Goal: Task Accomplishment & Management: Use online tool/utility

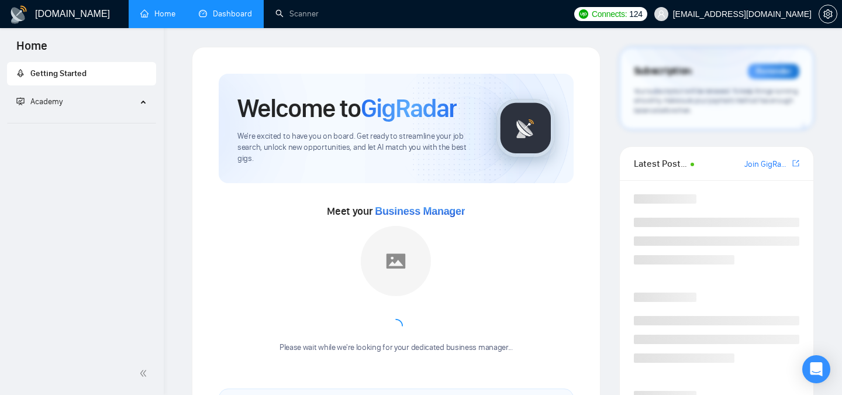
click at [225, 14] on link "Dashboard" at bounding box center [225, 14] width 53 height 10
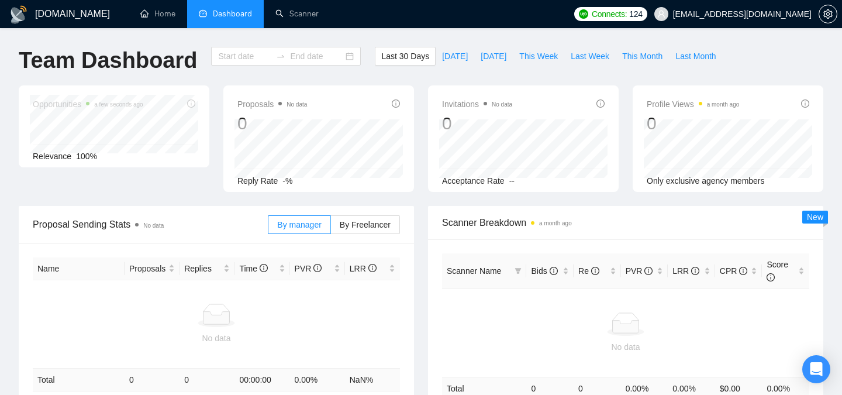
type input "[DATE]"
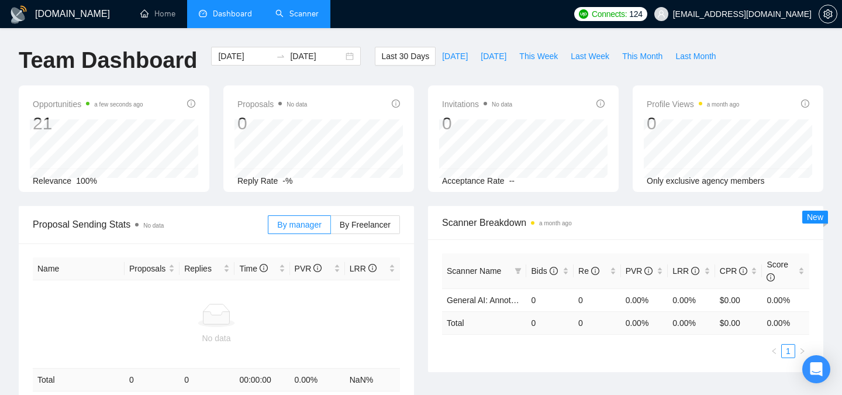
click at [312, 17] on link "Scanner" at bounding box center [296, 14] width 43 height 10
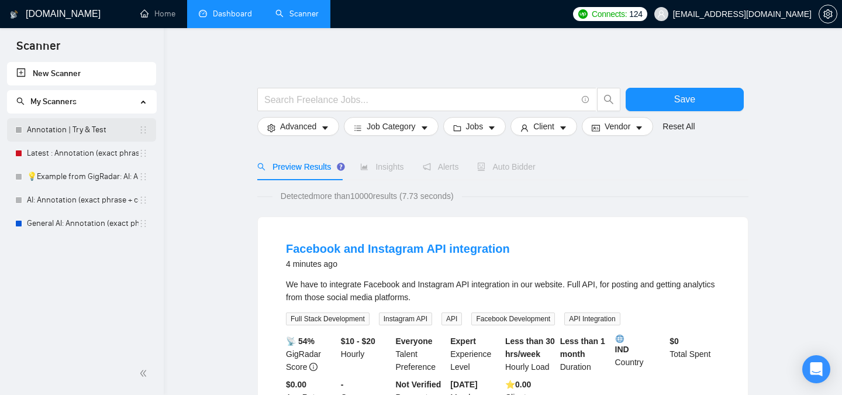
click at [65, 130] on link "Annotation | Try & Test" at bounding box center [83, 129] width 112 height 23
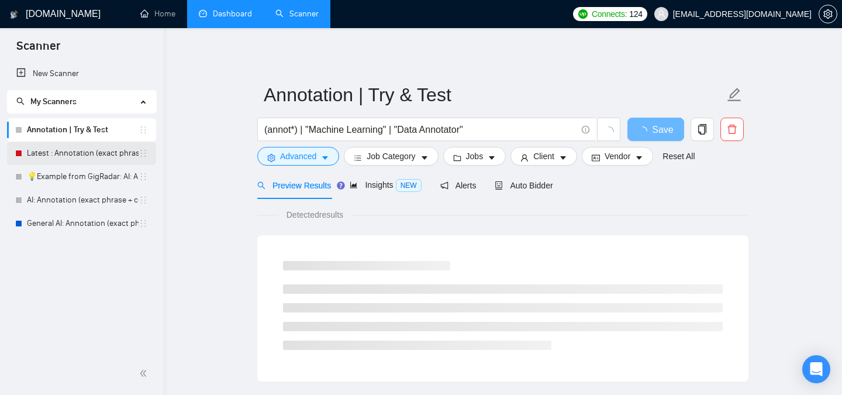
click at [64, 156] on link "Latest : Annotation (exact phrase + context )" at bounding box center [83, 153] width 112 height 23
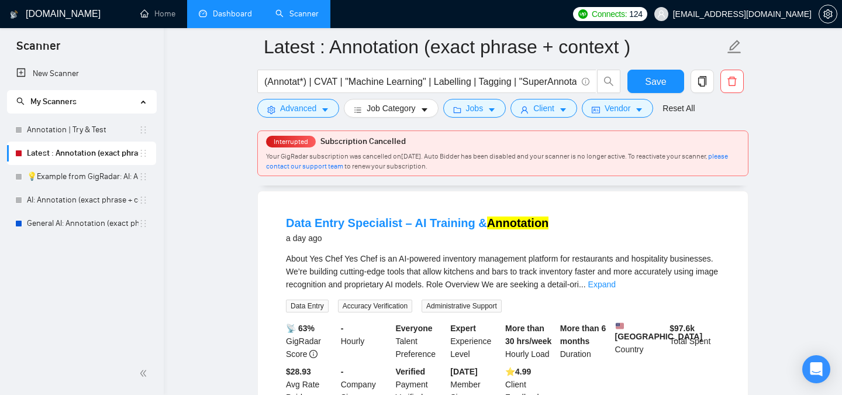
scroll to position [108, 0]
click at [355, 224] on link "Data Entry Specialist – AI Training & Annotation" at bounding box center [417, 222] width 263 height 13
click at [333, 162] on div "Your GigRadar subscription was cancelled on July 23, 2025 . Auto Bidder has bee…" at bounding box center [503, 161] width 474 height 20
click at [831, 12] on icon "setting" at bounding box center [827, 13] width 9 height 9
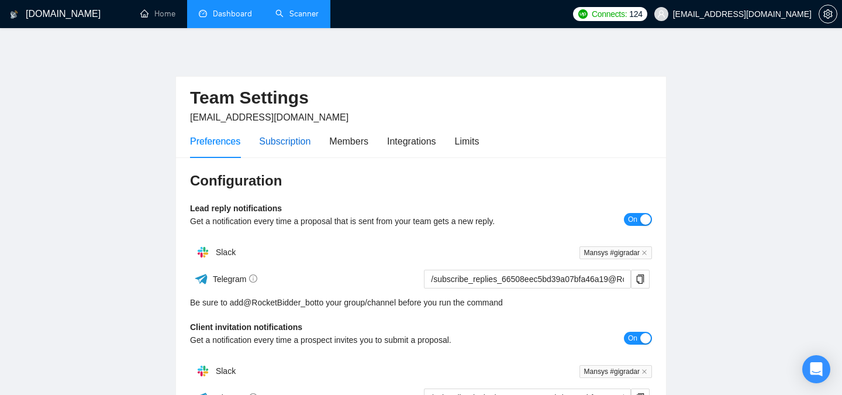
click at [295, 143] on div "Subscription" at bounding box center [284, 141] width 51 height 15
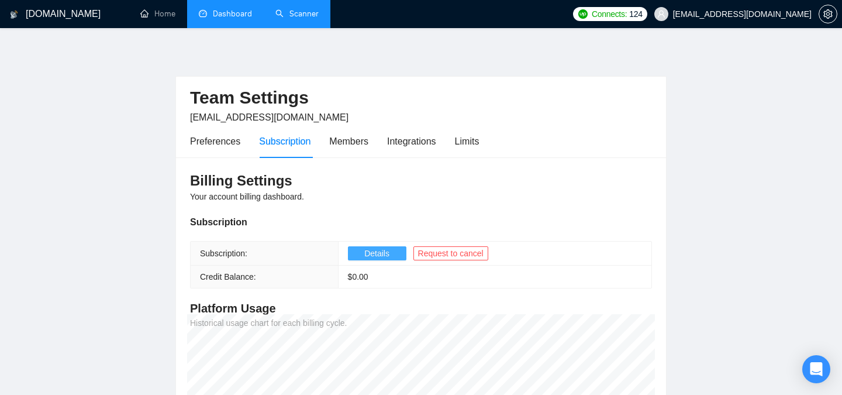
click at [377, 257] on span "Details" at bounding box center [376, 253] width 25 height 13
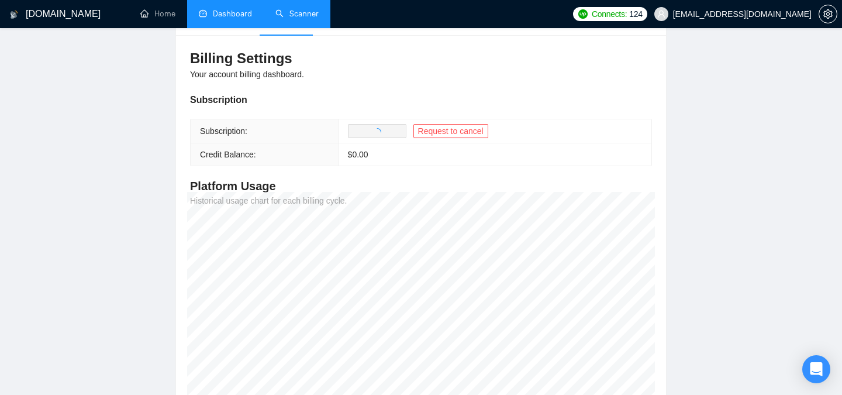
scroll to position [123, 0]
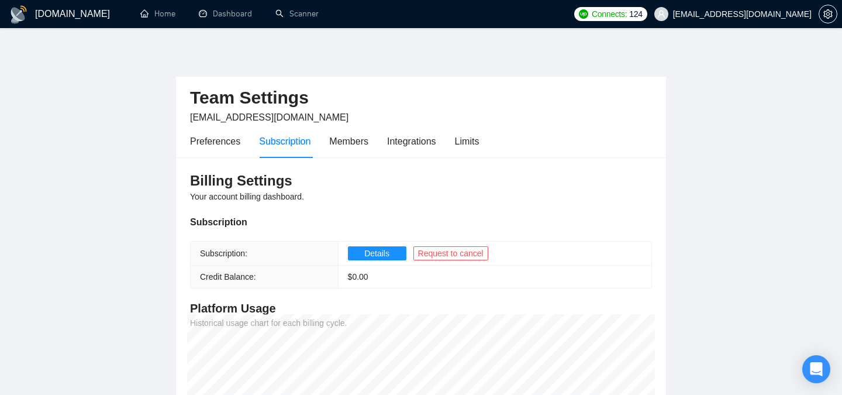
click at [68, 12] on h1 "[DOMAIN_NAME]" at bounding box center [72, 14] width 75 height 28
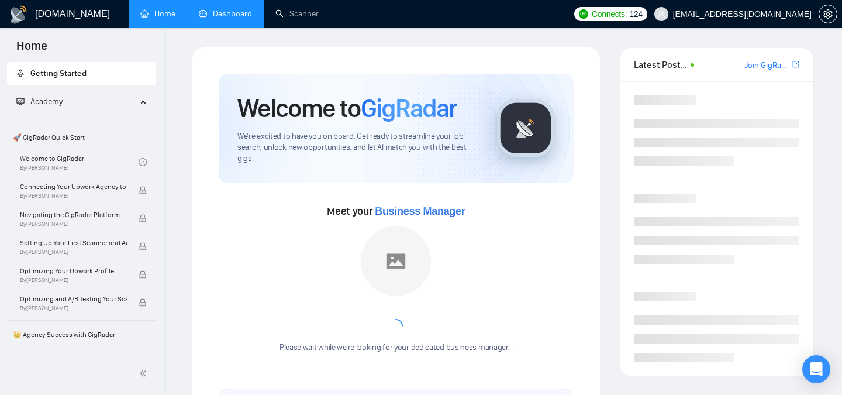
click at [228, 13] on link "Dashboard" at bounding box center [225, 14] width 53 height 10
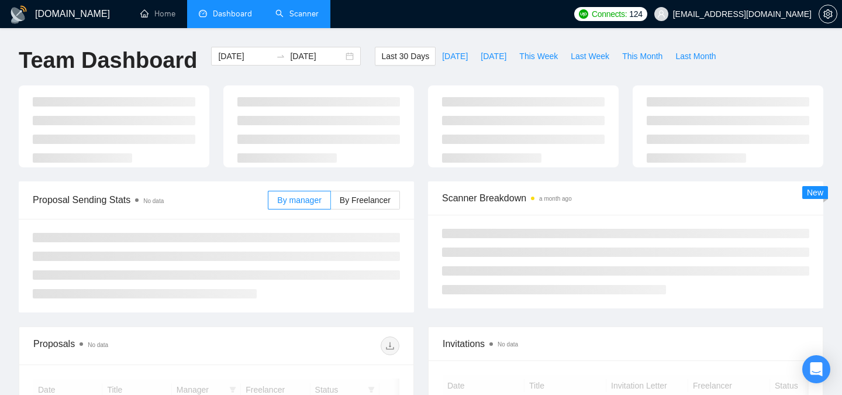
click at [306, 19] on link "Scanner" at bounding box center [296, 14] width 43 height 10
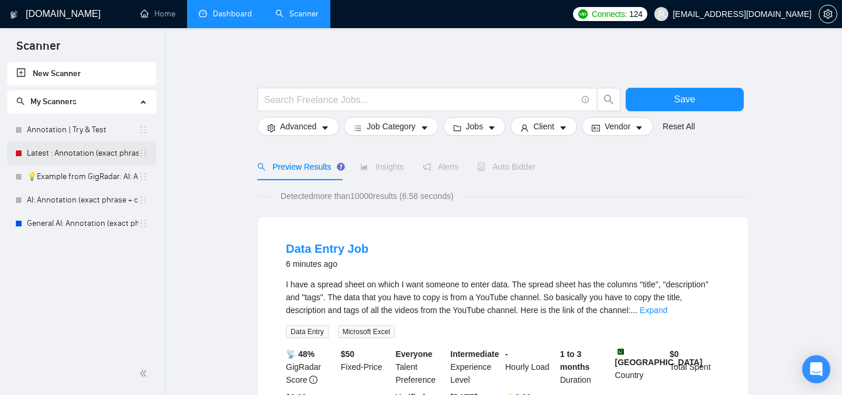
click at [68, 155] on link "Latest : Annotation (exact phrase + context )" at bounding box center [83, 153] width 112 height 23
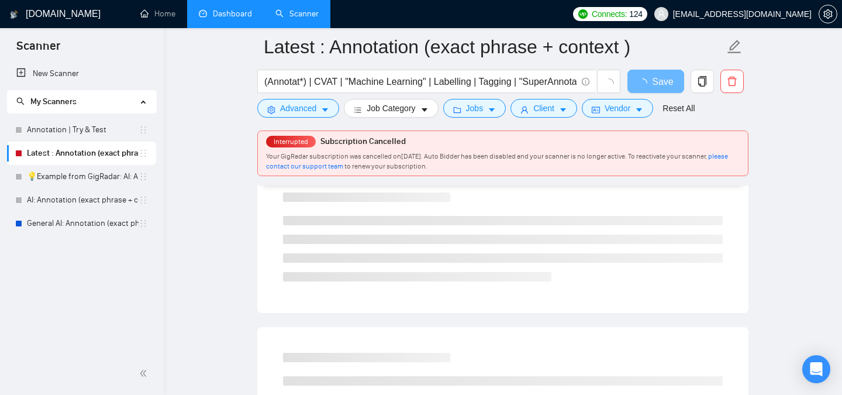
scroll to position [136, 0]
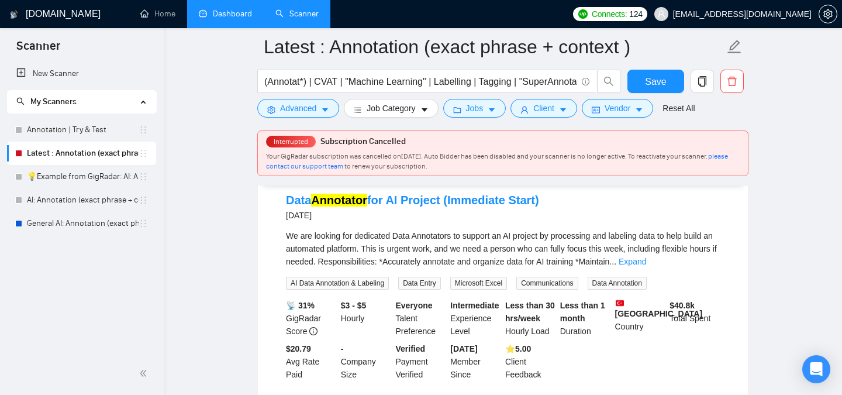
scroll to position [893, 0]
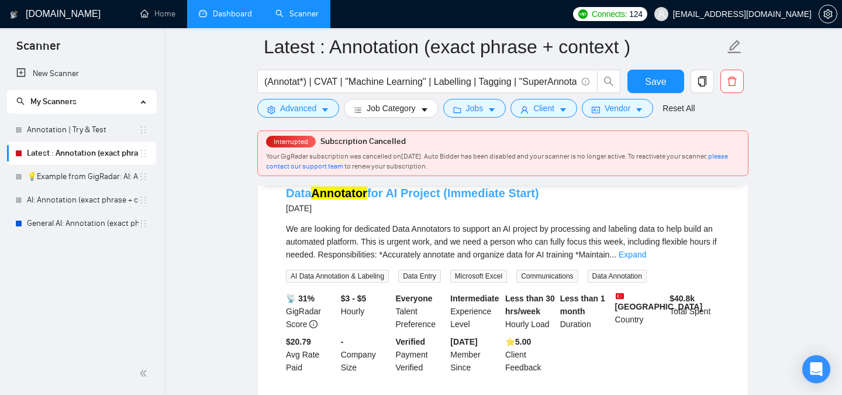
click at [491, 198] on link "Data Annotator for AI Project (Immediate Start)" at bounding box center [412, 193] width 253 height 13
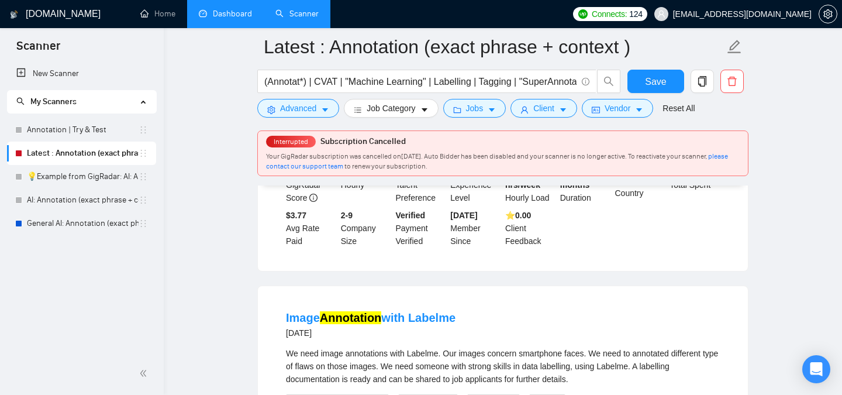
scroll to position [2112, 0]
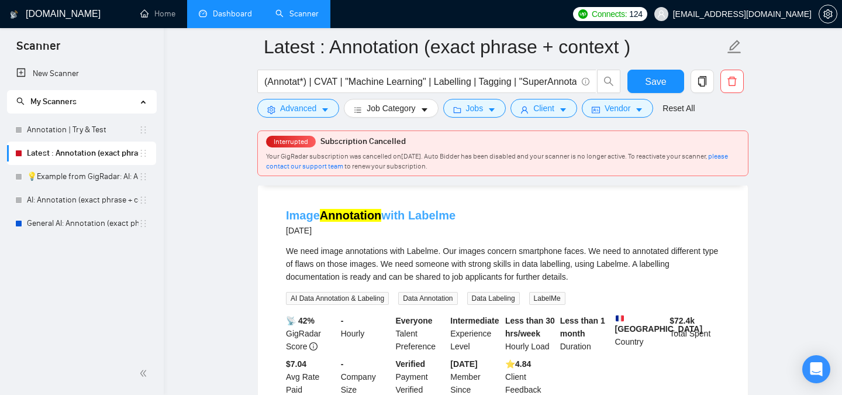
click at [408, 222] on link "Image Annotation with Labelme" at bounding box center [371, 215] width 170 height 13
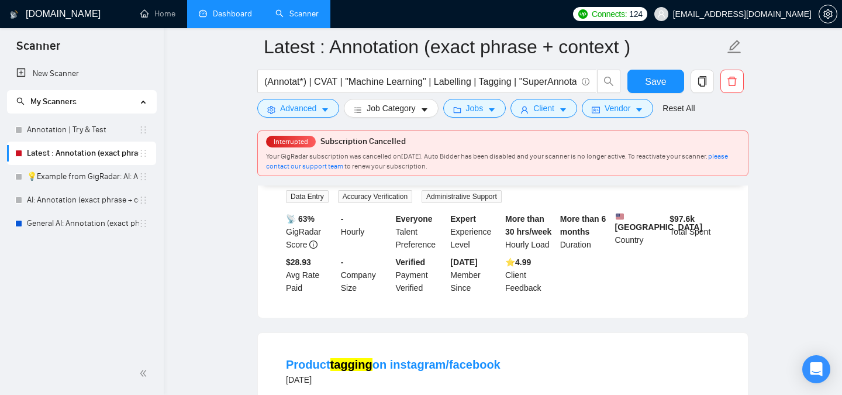
scroll to position [0, 0]
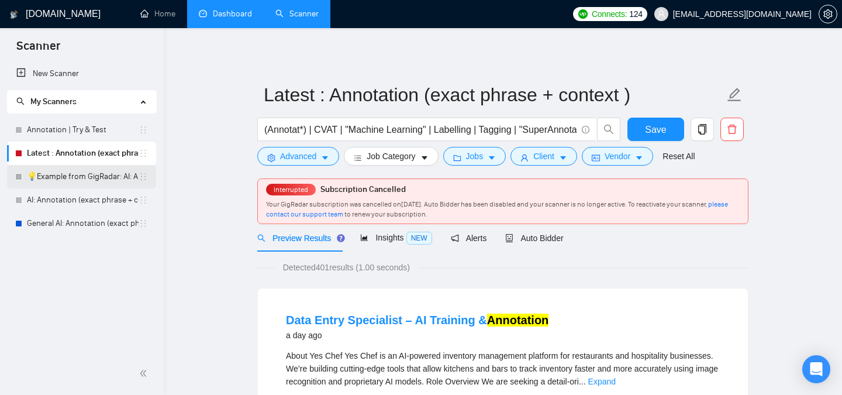
click at [70, 179] on link "💡Example from GigRadar: AI: Annotation (exact phrase + context )" at bounding box center [83, 176] width 112 height 23
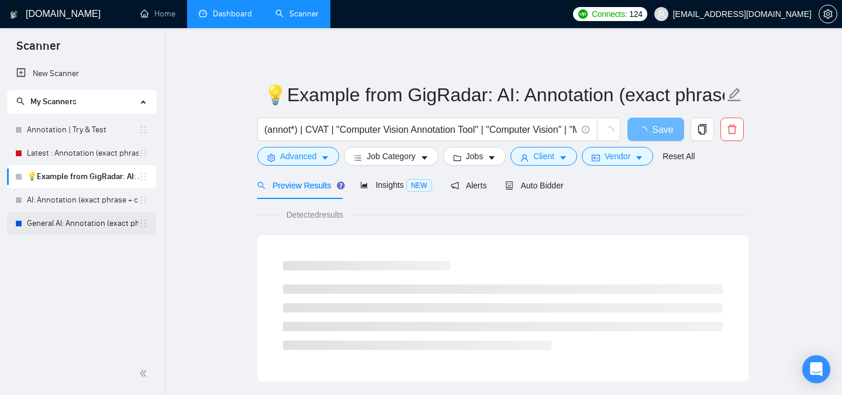
click at [68, 219] on link "General AI: Annotation (exact phrase + context )" at bounding box center [83, 223] width 112 height 23
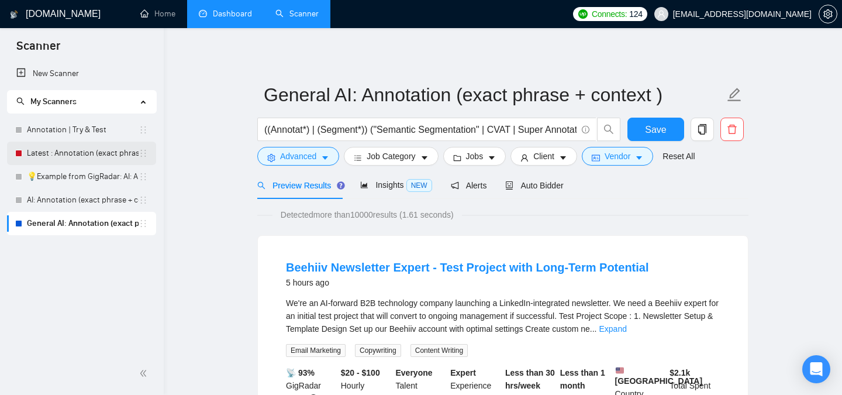
click at [71, 151] on link "Latest : Annotation (exact phrase + context )" at bounding box center [83, 153] width 112 height 23
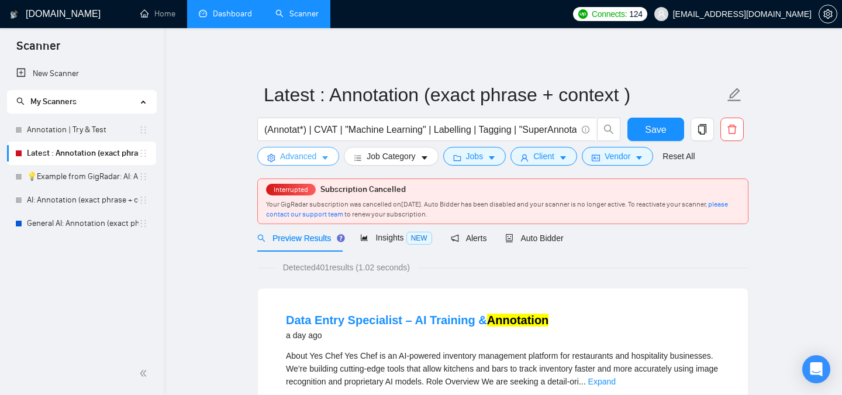
click at [316, 160] on span "Advanced" at bounding box center [298, 156] width 36 height 13
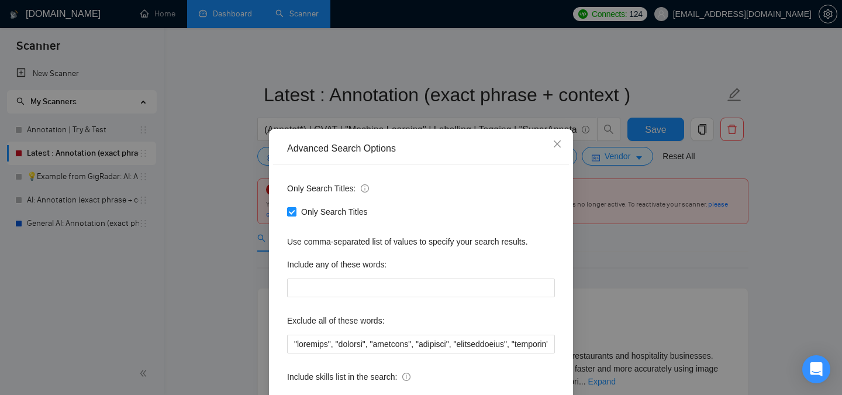
scroll to position [92, 0]
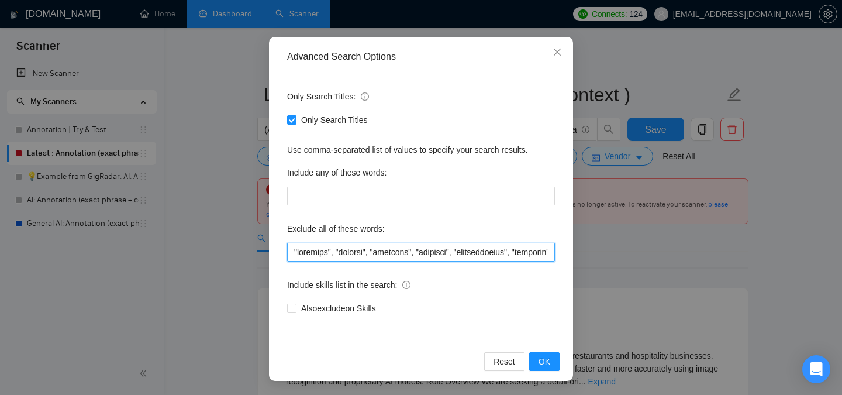
click at [376, 254] on input "text" at bounding box center [421, 252] width 268 height 19
click at [410, 251] on input "text" at bounding box center [421, 252] width 268 height 19
type input ""loremips", "dolorsi", "ametcons", "adipisci", "elitseddoeius", "temporin", "Ut…"
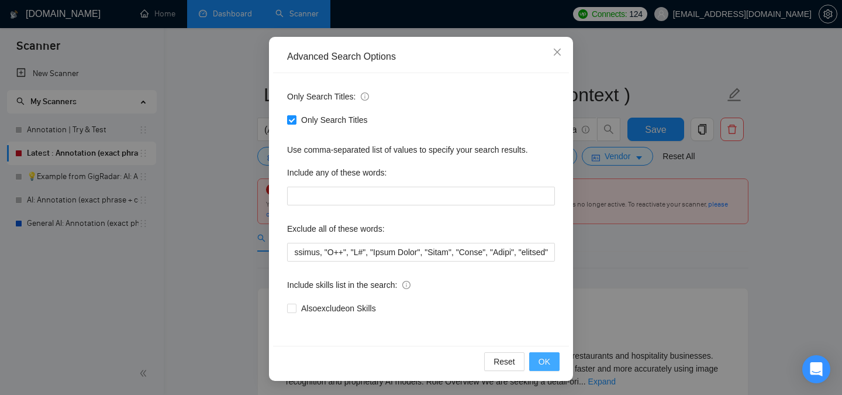
click at [547, 362] on span "OK" at bounding box center [545, 361] width 12 height 13
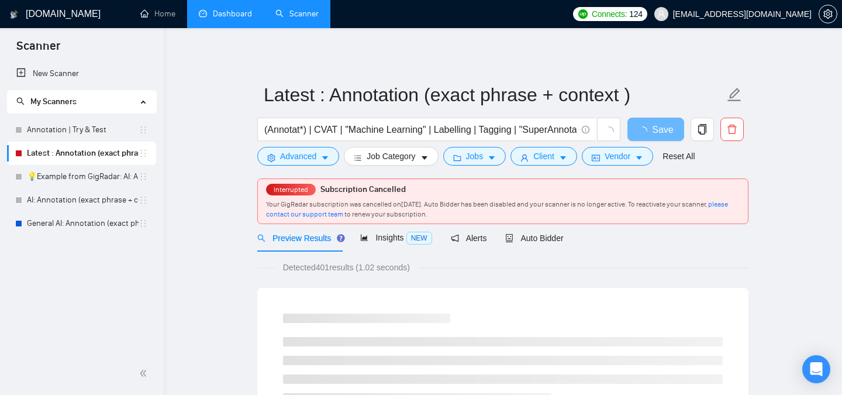
scroll to position [33, 0]
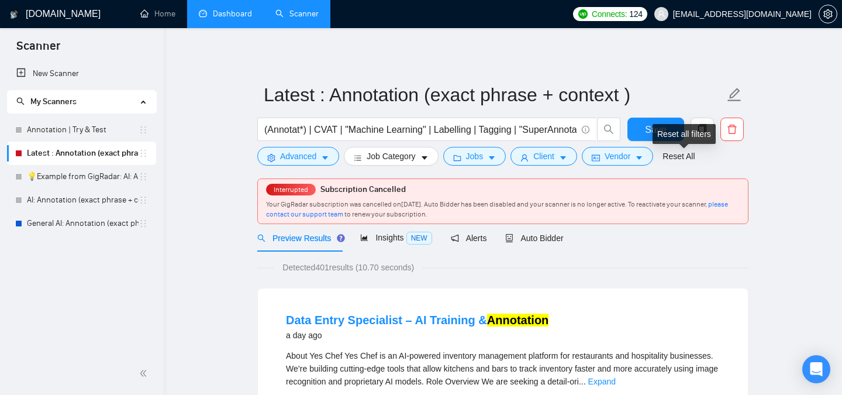
click at [660, 135] on div "Reset all filters" at bounding box center [684, 134] width 63 height 20
click at [644, 127] on button "Save" at bounding box center [655, 129] width 57 height 23
click at [543, 238] on span "Auto Bidder" at bounding box center [534, 237] width 58 height 9
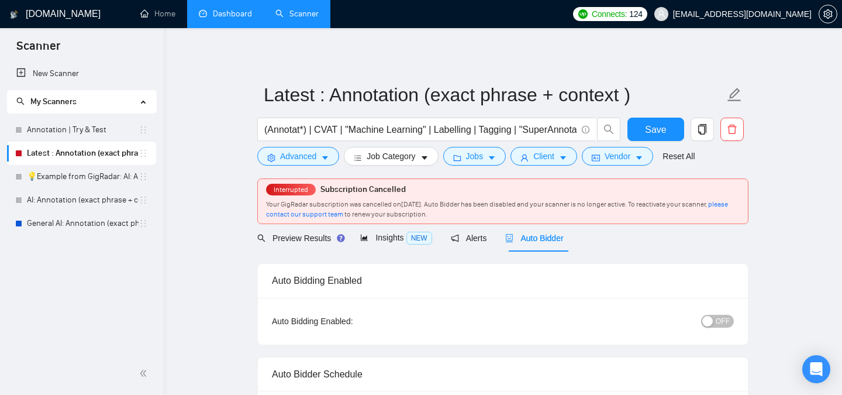
checkbox input "true"
click at [718, 320] on span "OFF" at bounding box center [723, 321] width 14 height 13
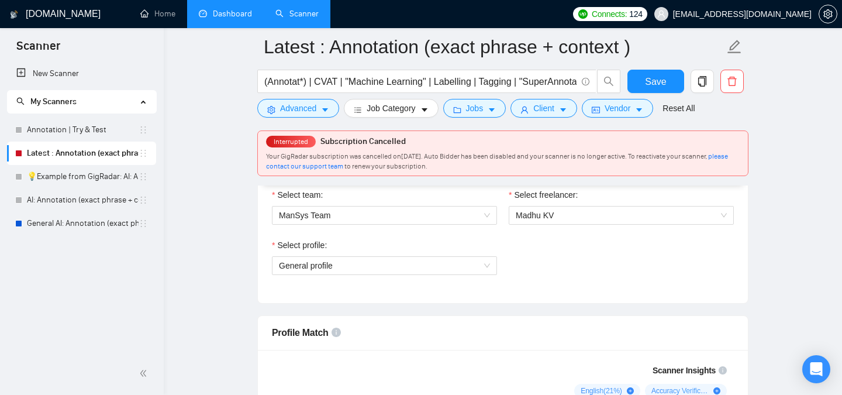
scroll to position [641, 0]
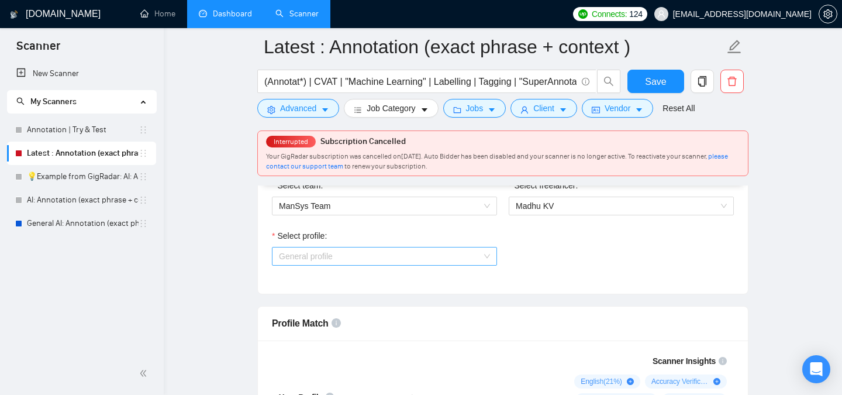
click at [462, 259] on span "General profile" at bounding box center [384, 256] width 211 height 18
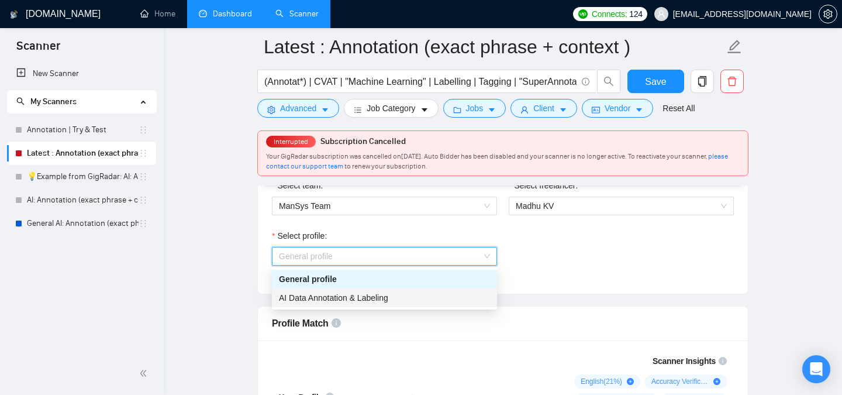
click at [411, 295] on div "AI Data Annotation & Labeling" at bounding box center [384, 297] width 211 height 13
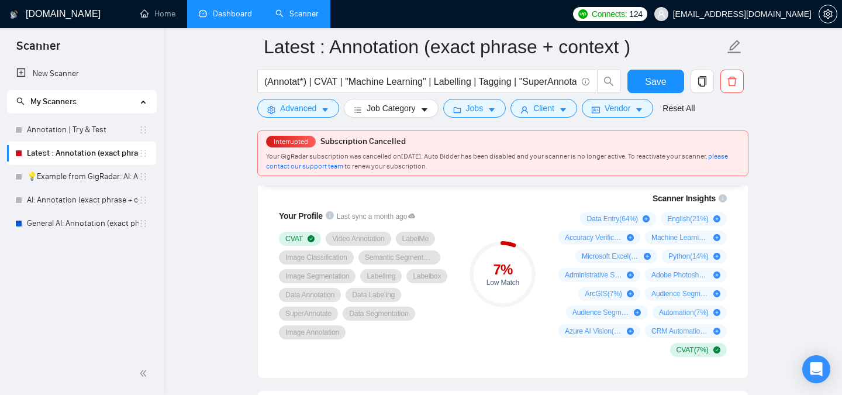
scroll to position [806, 0]
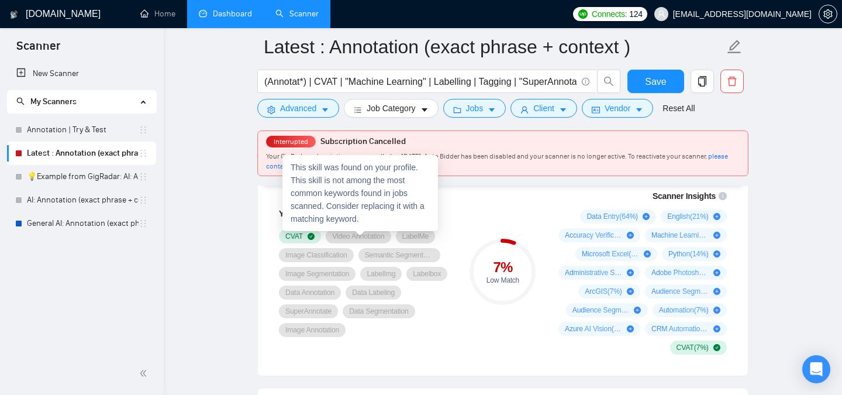
click at [360, 236] on span "Video Annotation" at bounding box center [358, 236] width 52 height 9
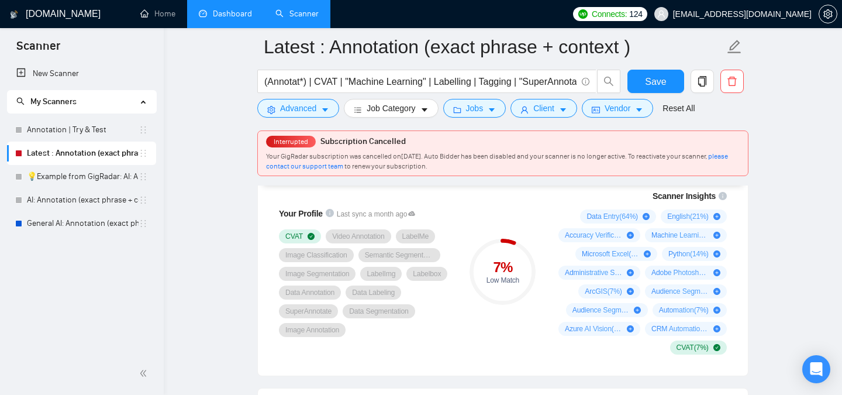
click at [447, 303] on div "CVAT Video Annotation LabelMe Image Classification Semantic Segmentation Image …" at bounding box center [365, 283] width 173 height 108
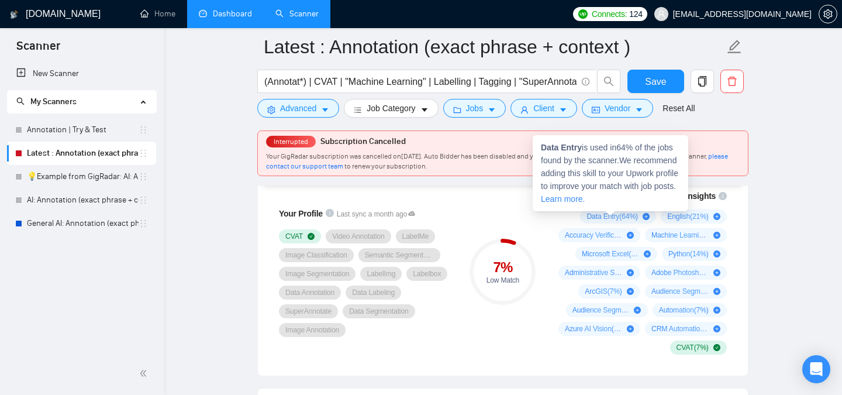
click at [624, 217] on span "Data Entry ( 64 %)" at bounding box center [611, 216] width 51 height 9
click at [643, 216] on icon "plus-circle" at bounding box center [646, 216] width 7 height 7
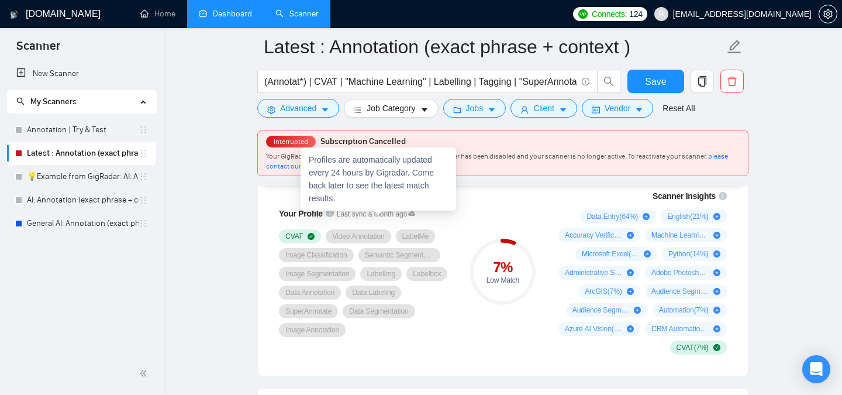
click at [415, 215] on icon at bounding box center [411, 213] width 7 height 7
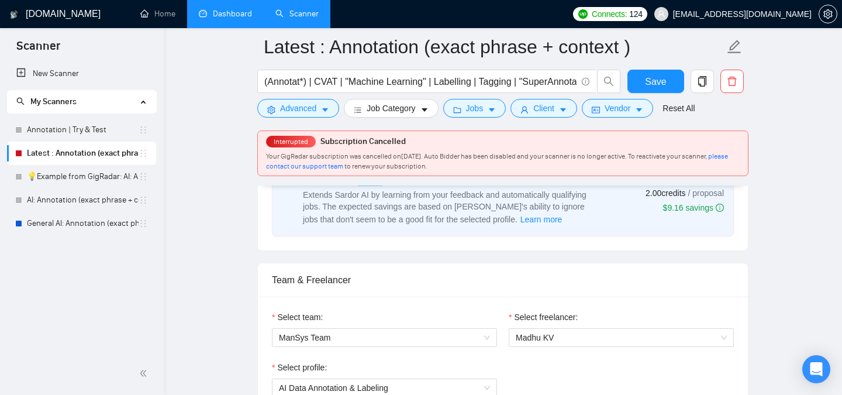
scroll to position [257, 0]
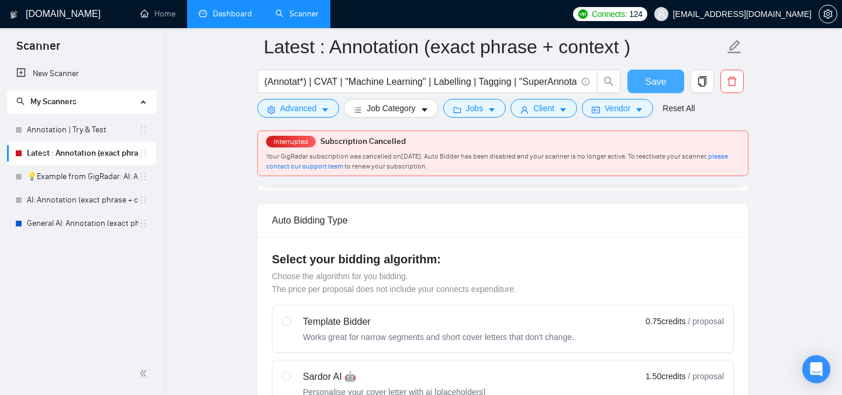
click at [653, 84] on span "Save" at bounding box center [655, 81] width 21 height 15
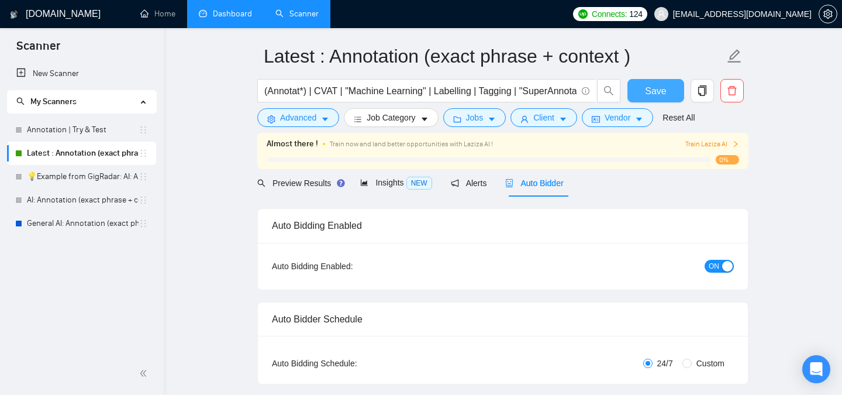
scroll to position [0, 0]
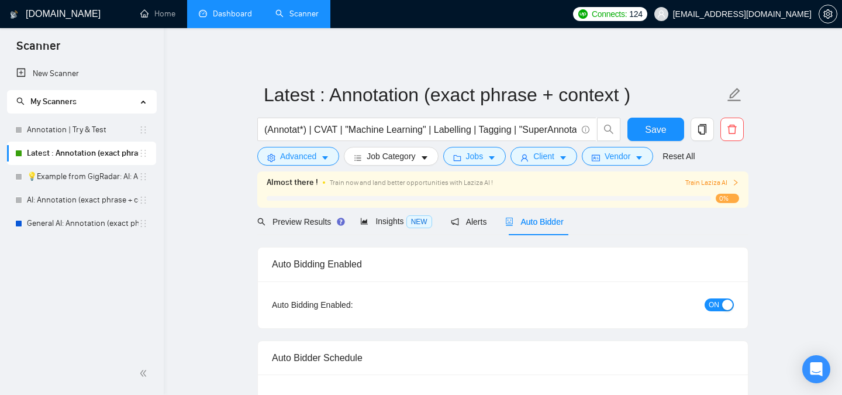
click at [720, 184] on span "Train Laziza AI" at bounding box center [712, 182] width 54 height 11
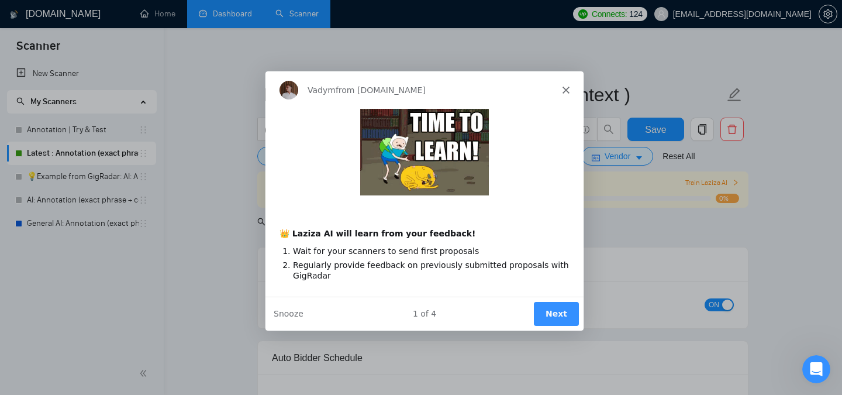
click at [545, 306] on button "Next" at bounding box center [555, 313] width 45 height 24
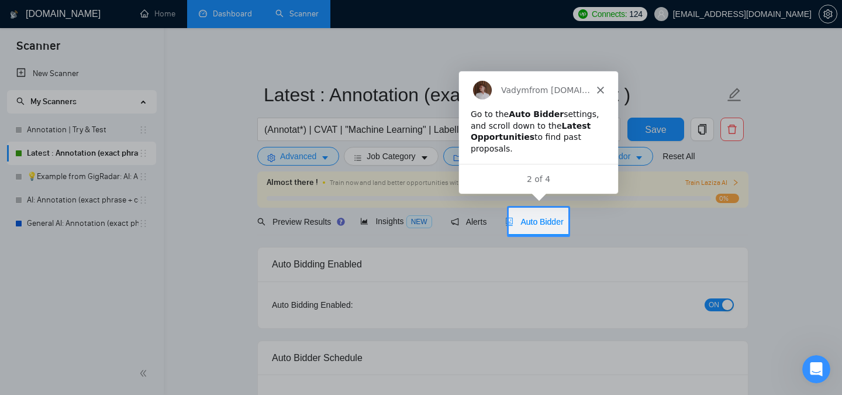
click at [544, 211] on div "Auto Bidder" at bounding box center [534, 221] width 58 height 27
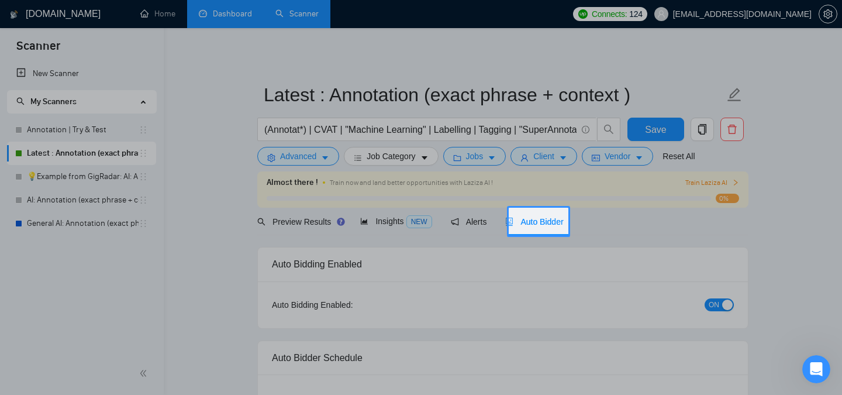
click at [544, 229] on div "Auto Bidder" at bounding box center [534, 221] width 58 height 27
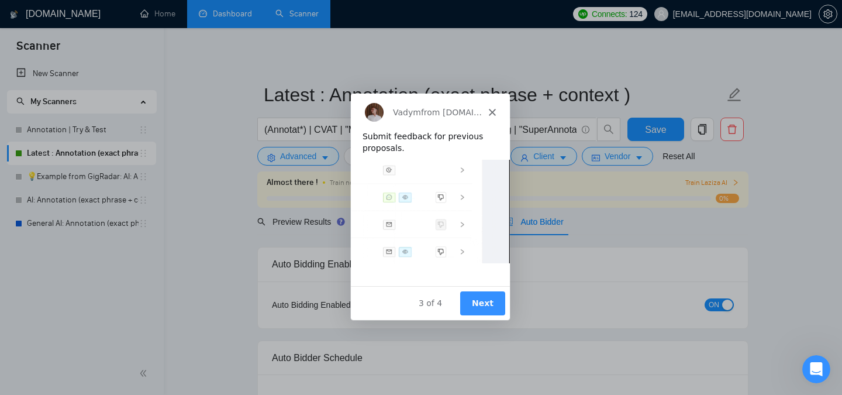
click at [484, 296] on button "Next" at bounding box center [482, 302] width 45 height 24
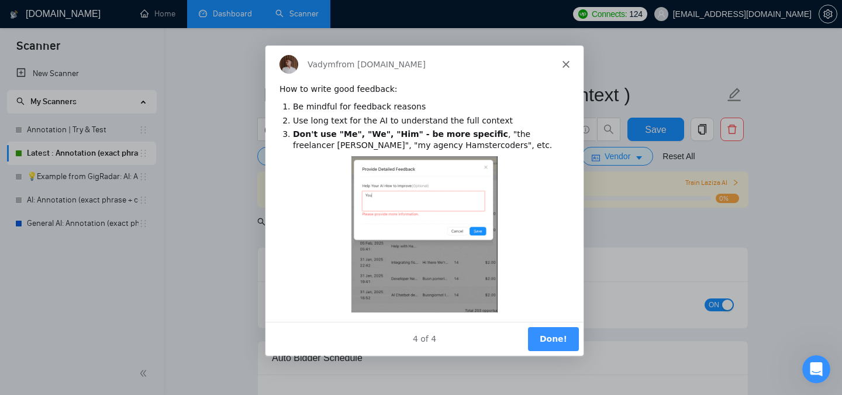
click at [548, 344] on button "Done!" at bounding box center [552, 338] width 51 height 24
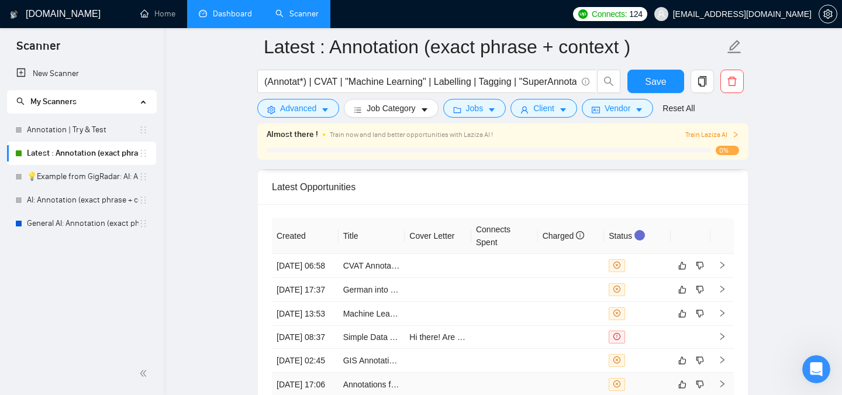
scroll to position [2970, 0]
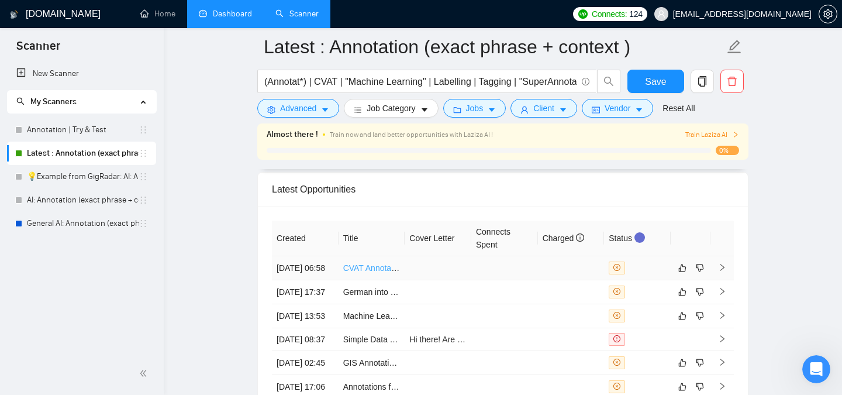
click at [354, 272] on link "CVAT Annotation Expert Needed for Blueprint Symbol Annotation" at bounding box center [460, 267] width 235 height 9
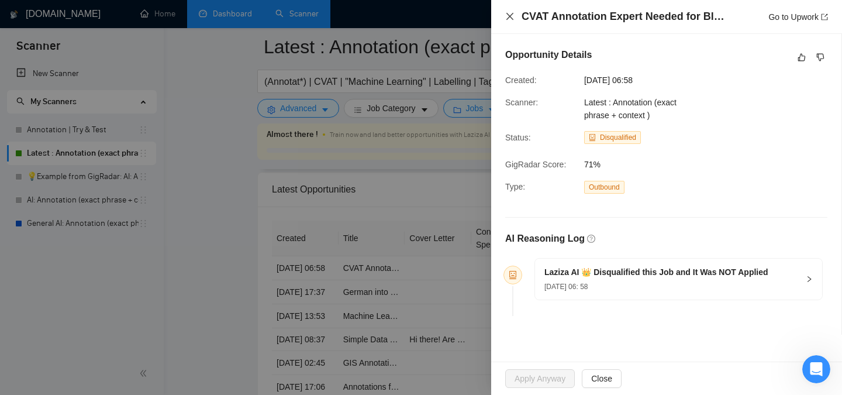
click at [514, 14] on icon "close" at bounding box center [509, 16] width 9 height 9
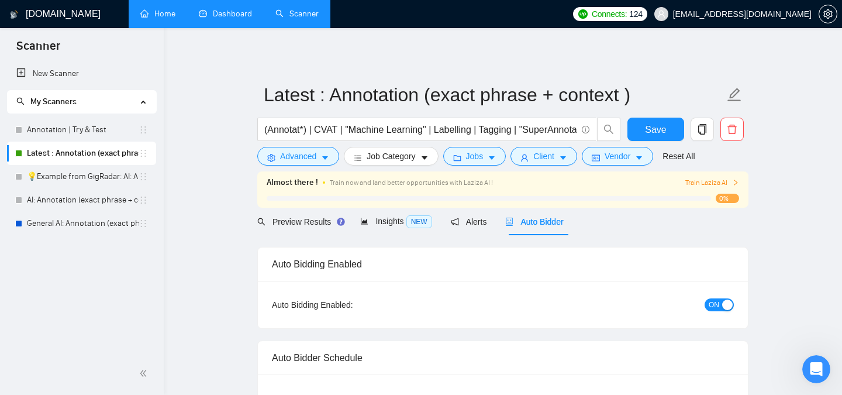
click at [167, 19] on link "Home" at bounding box center [157, 14] width 35 height 10
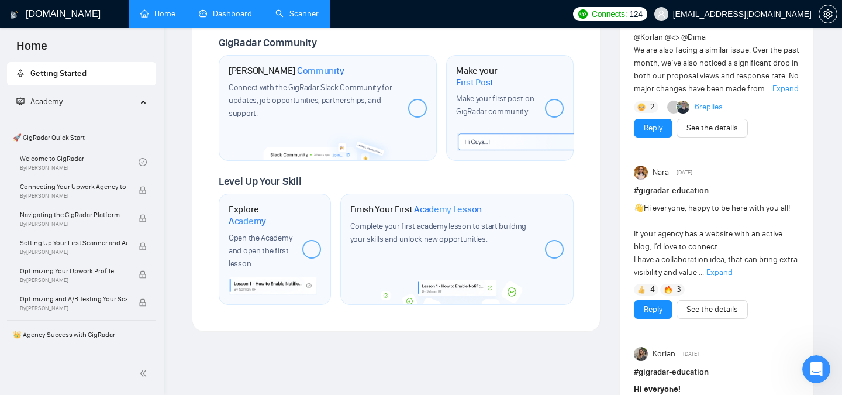
scroll to position [581, 0]
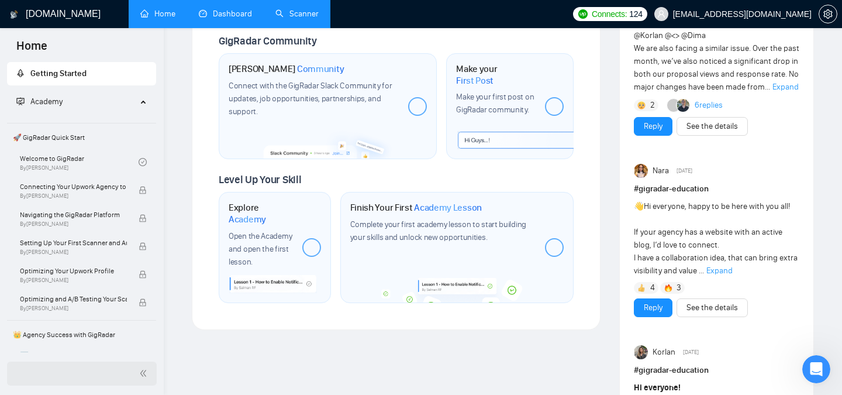
click at [143, 377] on span "double-left" at bounding box center [145, 373] width 12 height 12
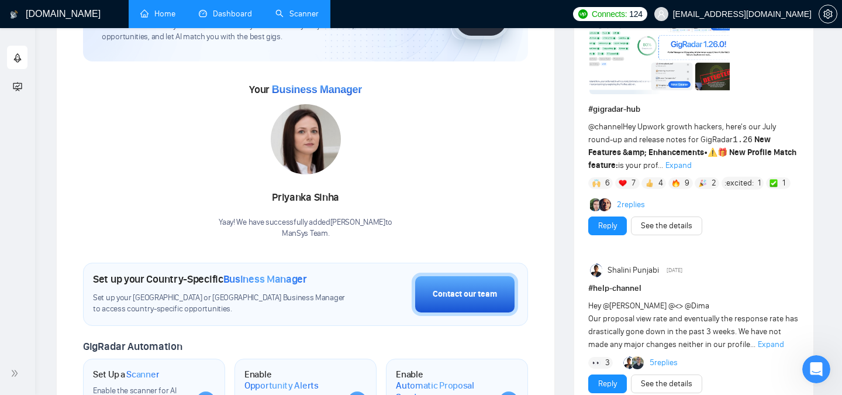
scroll to position [0, 0]
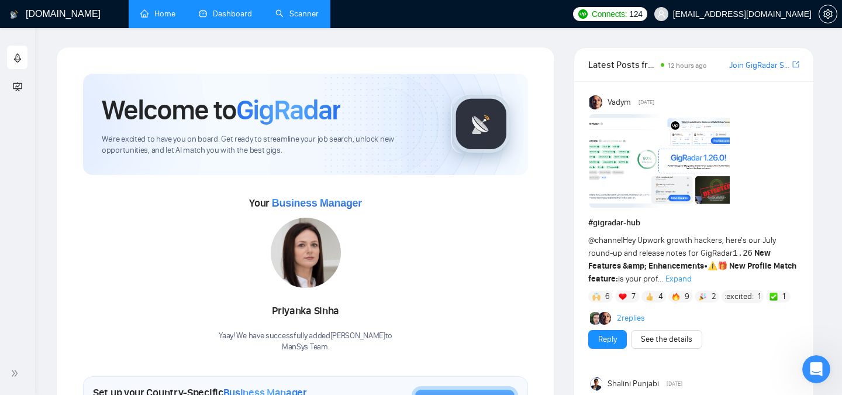
click at [240, 13] on link "Dashboard" at bounding box center [225, 14] width 53 height 10
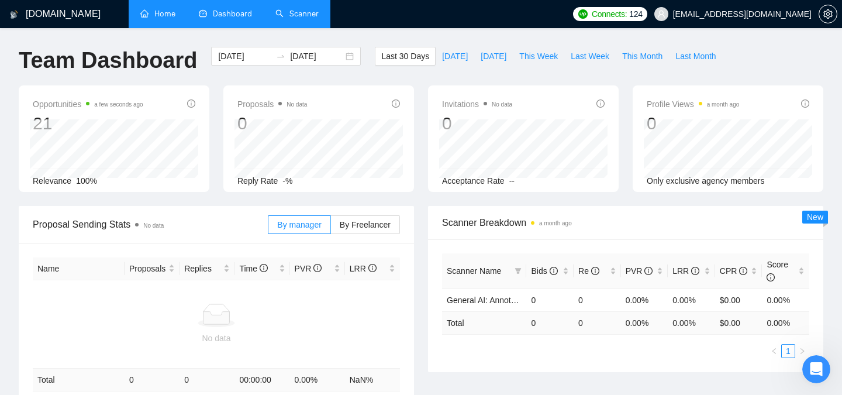
click at [165, 13] on link "Home" at bounding box center [157, 14] width 35 height 10
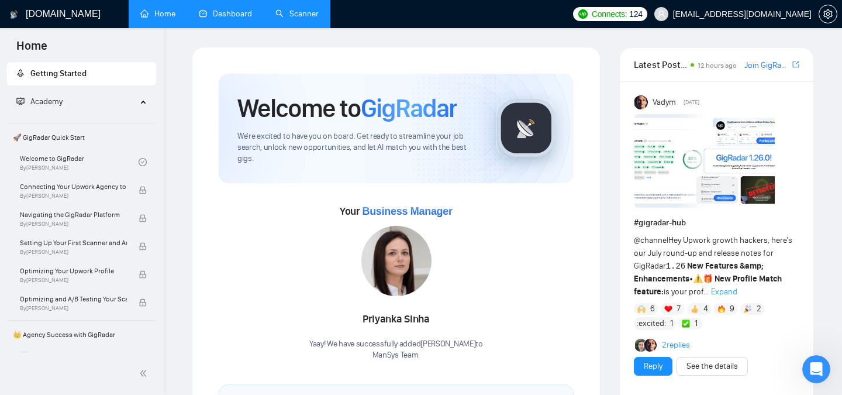
click at [138, 101] on div "Academy" at bounding box center [82, 101] width 150 height 23
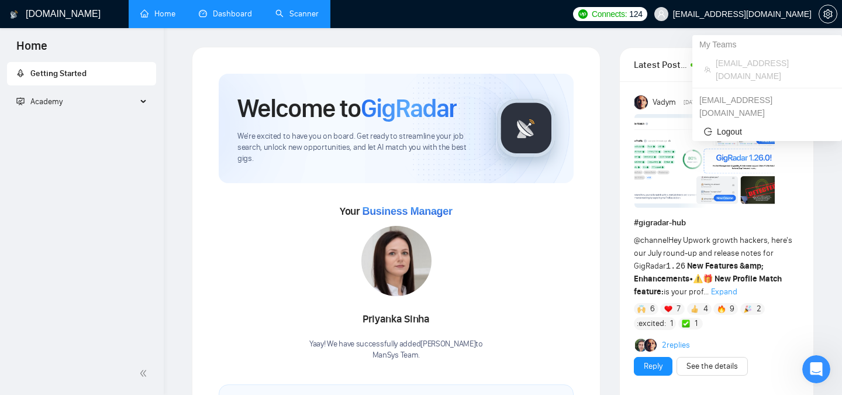
click at [740, 14] on span "[EMAIL_ADDRESS][DOMAIN_NAME]" at bounding box center [742, 14] width 139 height 0
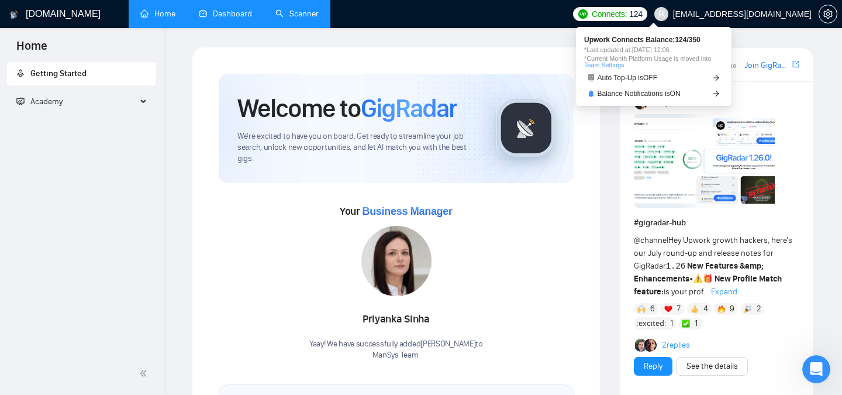
click at [627, 11] on span "Connects:" at bounding box center [609, 14] width 35 height 13
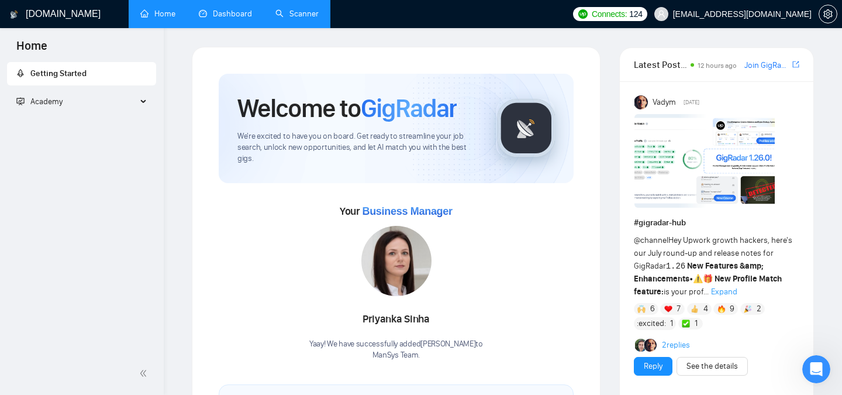
click at [304, 15] on link "Scanner" at bounding box center [296, 14] width 43 height 10
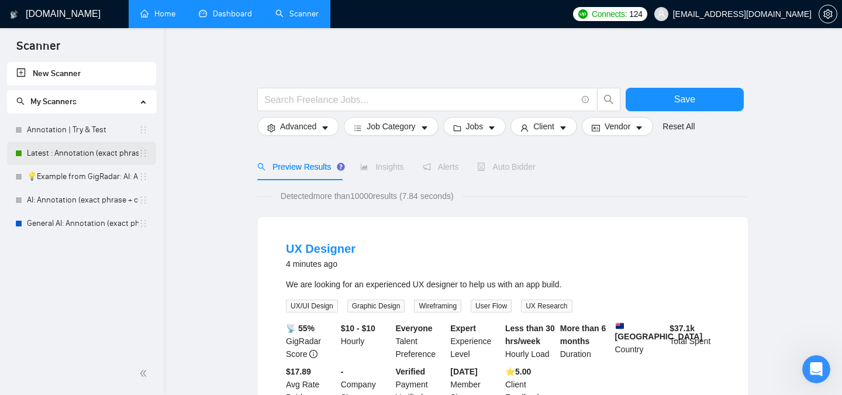
click at [53, 151] on link "Latest : Annotation (exact phrase + context )" at bounding box center [83, 153] width 112 height 23
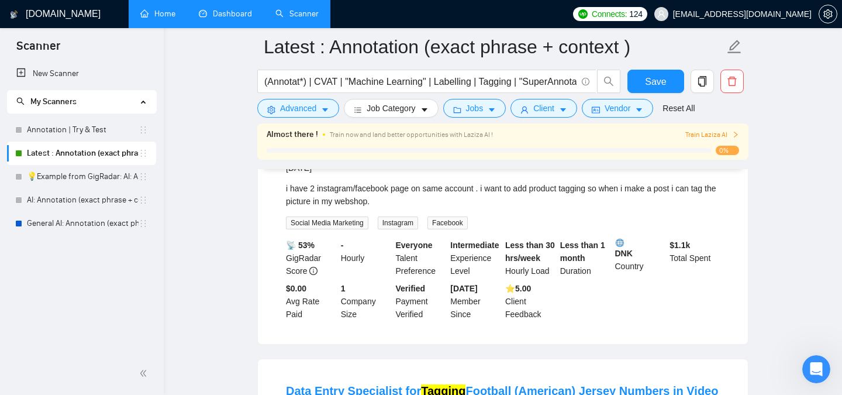
scroll to position [66, 0]
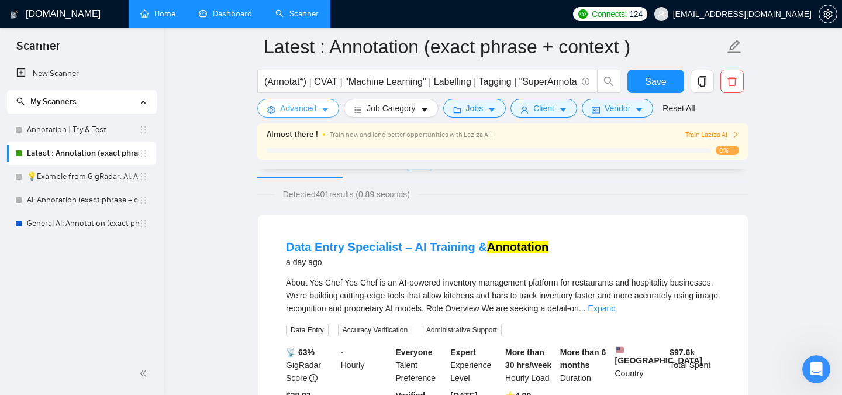
click at [298, 108] on span "Advanced" at bounding box center [298, 108] width 36 height 13
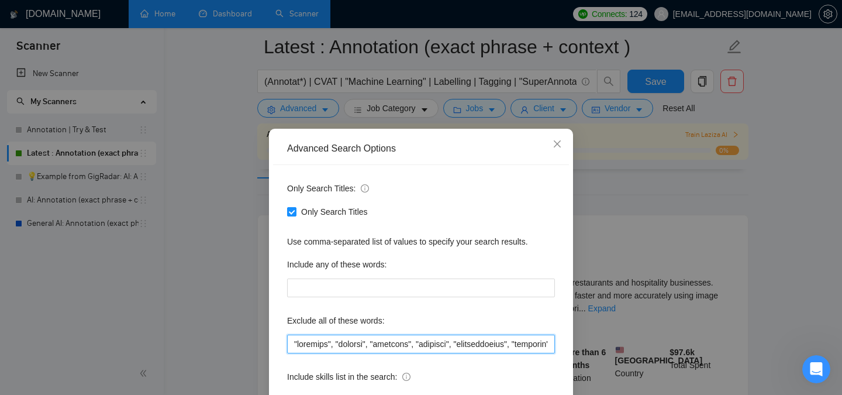
click at [359, 341] on input "text" at bounding box center [421, 343] width 268 height 19
paste input "Native"
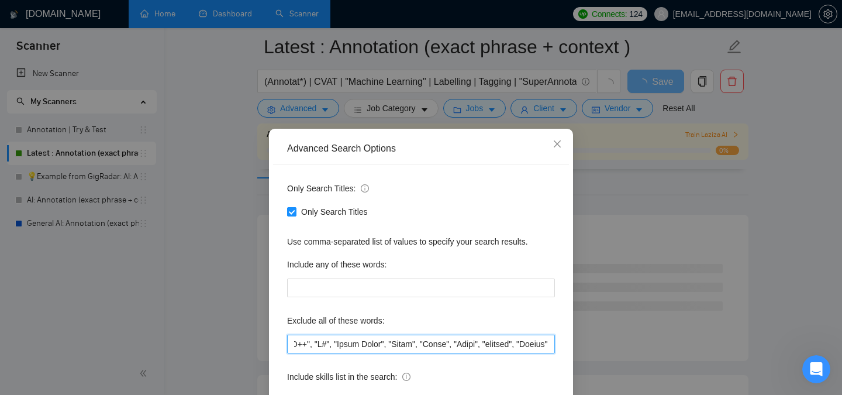
scroll to position [92, 0]
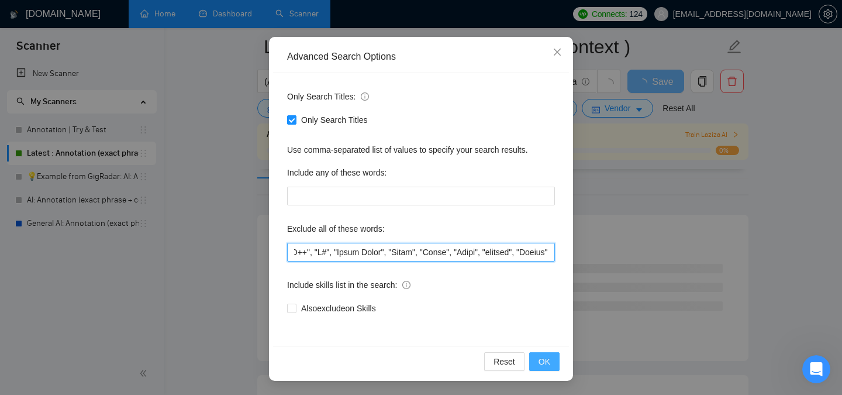
type input ""loremips", "dolorsi", "ametcons", "adipisci", "elitseddoeius", "temporin", "Ut…"
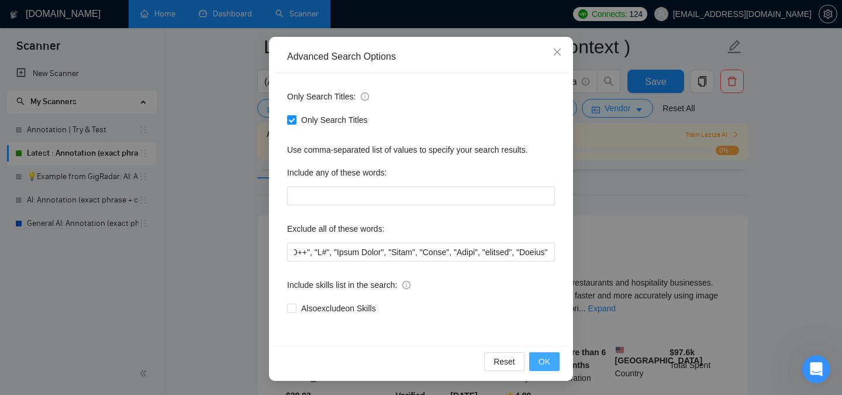
scroll to position [0, 0]
click at [541, 365] on span "OK" at bounding box center [545, 361] width 12 height 13
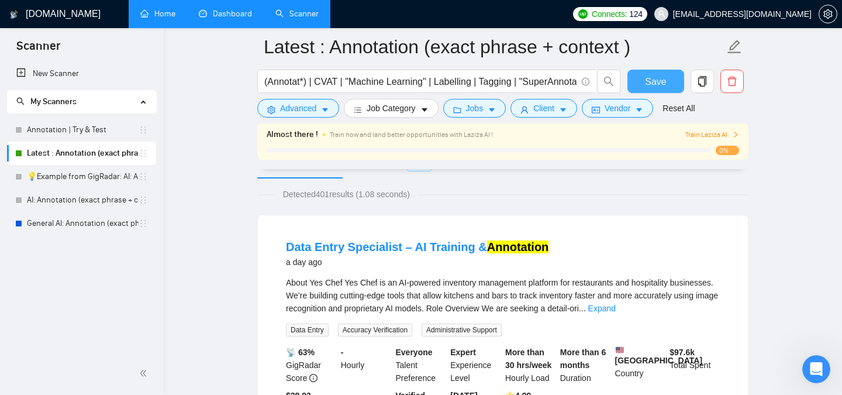
click at [652, 80] on span "Save" at bounding box center [655, 81] width 21 height 15
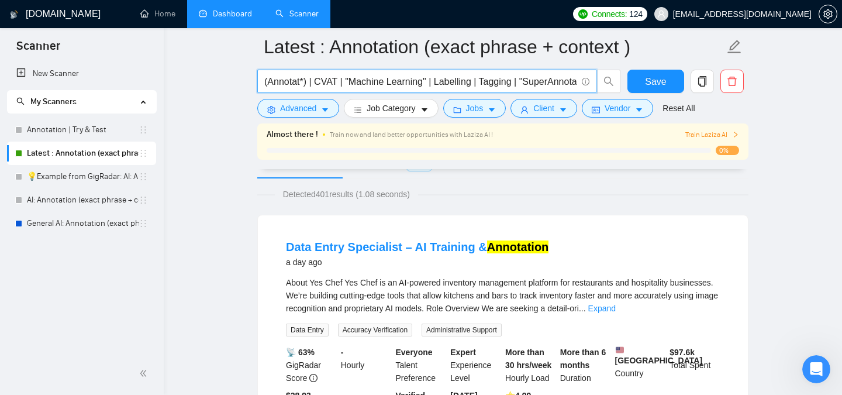
click at [354, 80] on input "(Annotat*) | CVAT | "Machine Learning" | Labelling | Tagging | "SuperAnnotate" |" at bounding box center [420, 81] width 312 height 15
paste input "Annotation"
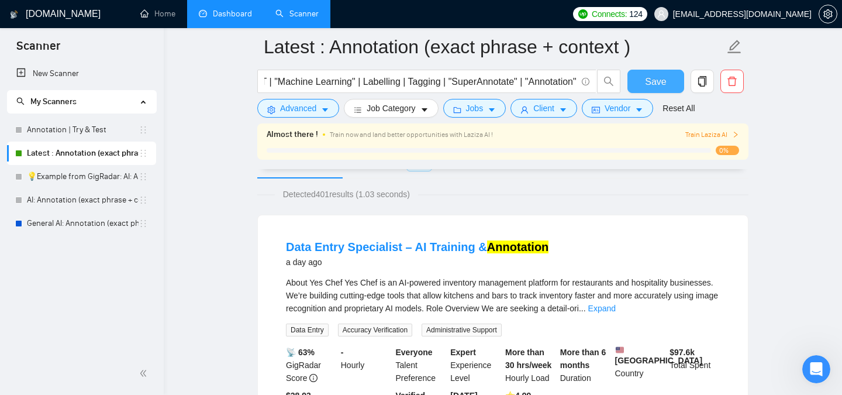
scroll to position [0, 0]
click at [650, 80] on span "Save" at bounding box center [655, 81] width 21 height 15
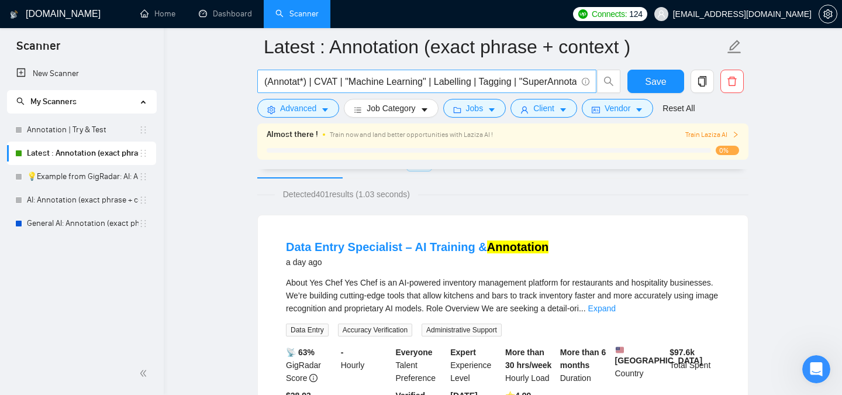
click at [403, 80] on input "(Annotat*) | CVAT | "Machine Learning" | Labelling | Tagging | "SuperAnnotate" …" at bounding box center [420, 81] width 312 height 15
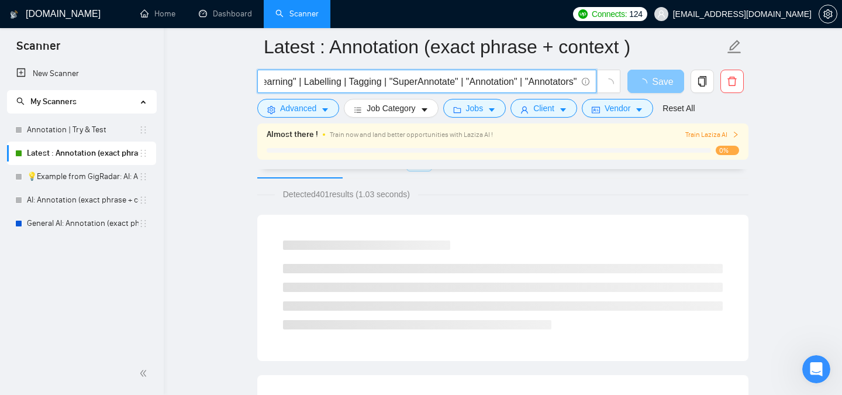
type input "(Annotat*) | CVAT | "Machine Learning" | Labelling | Tagging | "SuperAnnotate" …"
click at [682, 81] on button "Save" at bounding box center [655, 81] width 57 height 23
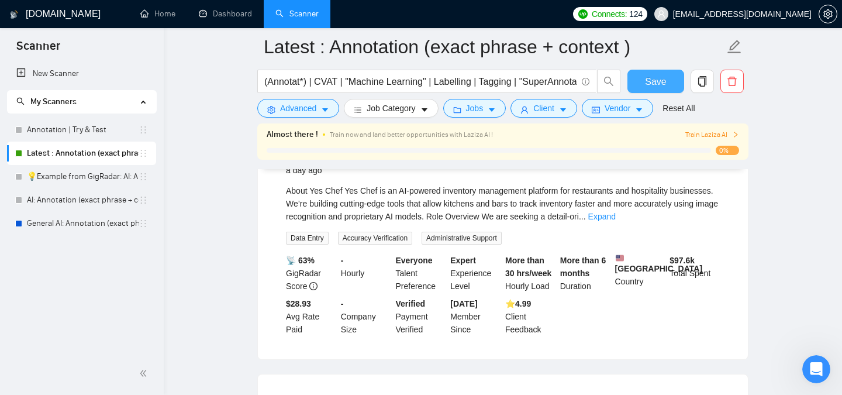
scroll to position [0, 0]
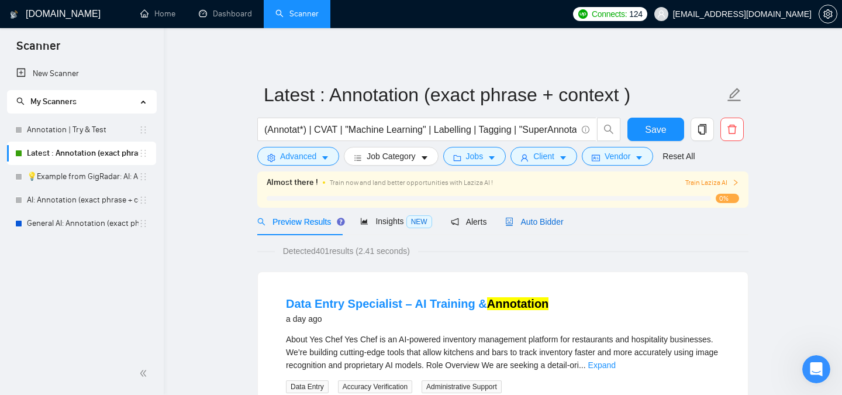
click at [553, 222] on span "Auto Bidder" at bounding box center [534, 221] width 58 height 9
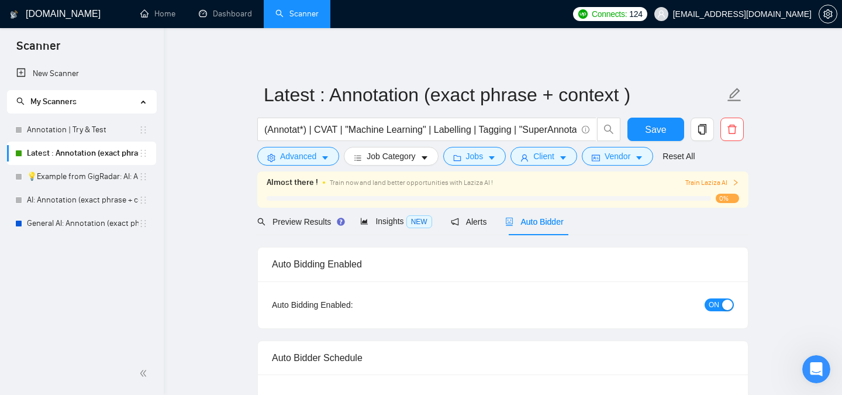
checkbox input "true"
